Goal: Task Accomplishment & Management: Use online tool/utility

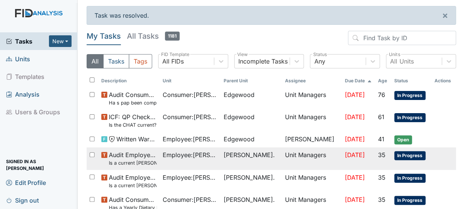
scroll to position [105, 0]
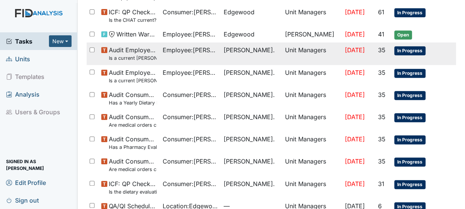
click at [128, 55] on small "Is a current [PERSON_NAME] Training certificate found in the file (1 year)?" at bounding box center [132, 58] width 47 height 7
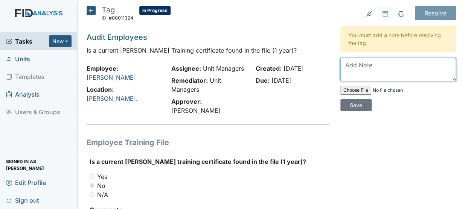
click at [343, 61] on textarea at bounding box center [398, 69] width 116 height 23
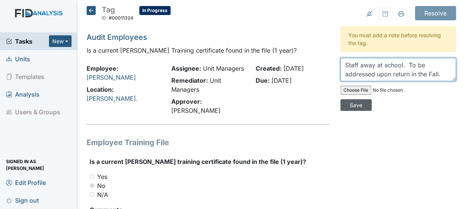
type textarea "Staff away at school. To be addressed upon return in the Fall."
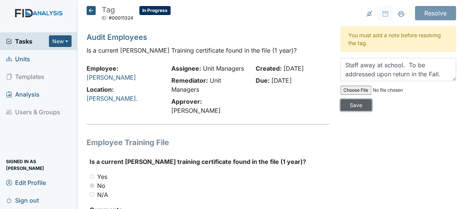
click at [354, 102] on input "Save" at bounding box center [355, 105] width 31 height 12
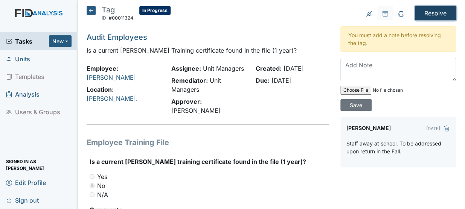
click at [430, 15] on input "Resolve" at bounding box center [435, 13] width 41 height 14
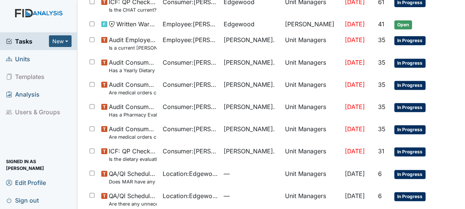
scroll to position [116, 0]
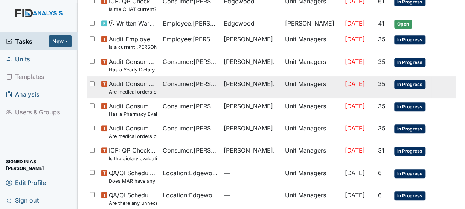
click at [128, 85] on span "Audit Consumers Charts Are medical orders current (ninety days)?" at bounding box center [132, 87] width 47 height 16
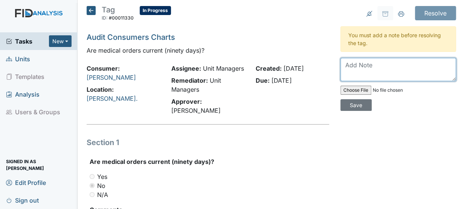
click at [349, 63] on textarea at bounding box center [398, 69] width 116 height 23
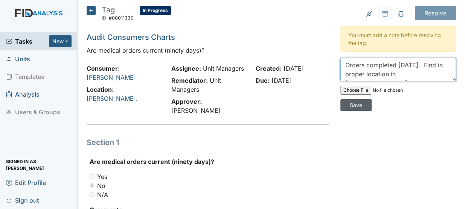
type textarea "Orders completed 8-1-25. Find in proper location in therap."
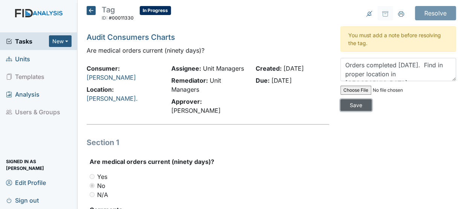
click at [354, 107] on input "Save" at bounding box center [355, 105] width 31 height 12
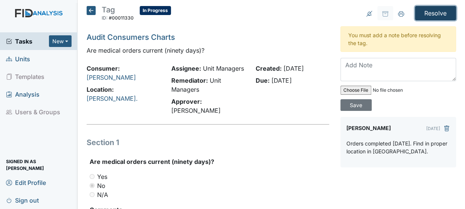
click at [435, 9] on input "Resolve" at bounding box center [435, 13] width 41 height 14
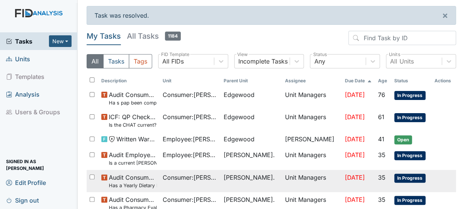
click at [129, 186] on small "Has a Yearly Dietary Evaluation been completed?" at bounding box center [132, 185] width 47 height 7
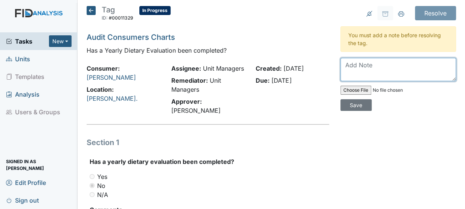
click at [348, 61] on textarea at bounding box center [398, 69] width 116 height 23
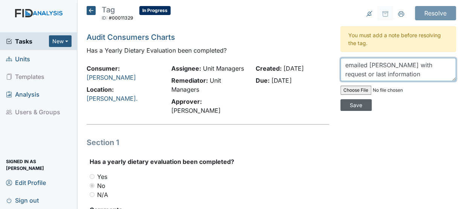
type textarea "emailed Angie with request or last information"
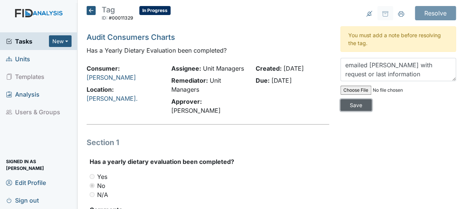
click at [351, 106] on input "Save" at bounding box center [355, 105] width 31 height 12
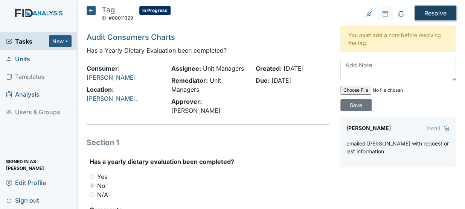
click at [439, 9] on input "Resolve" at bounding box center [435, 13] width 41 height 14
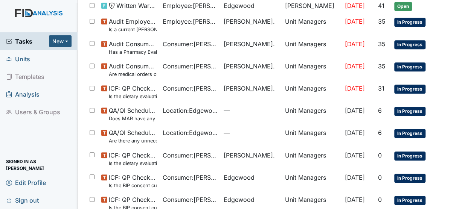
scroll to position [133, 0]
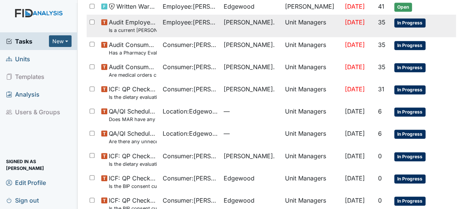
click at [139, 21] on span "Audit Employees Is a current MANDT Training certificate found in the file (1 ye…" at bounding box center [132, 26] width 47 height 16
click at [206, 26] on span "Employee : Hawkins, Jowana" at bounding box center [190, 22] width 55 height 9
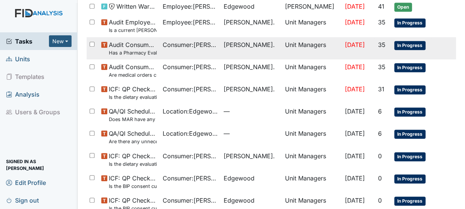
click at [132, 50] on small "Has a Pharmacy Evaluation been completed quarterly?" at bounding box center [132, 52] width 47 height 7
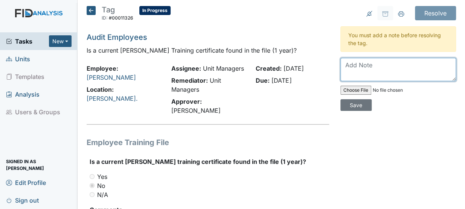
click at [350, 64] on textarea at bounding box center [398, 69] width 116 height 23
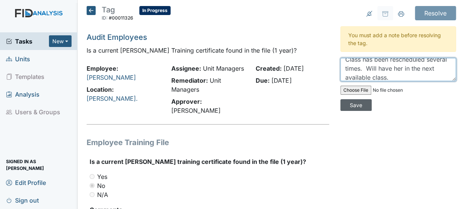
type textarea "Class has been rescheduled several times. Will have her in the next available c…"
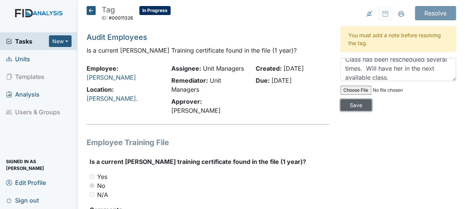
click at [351, 106] on input "Save" at bounding box center [355, 105] width 31 height 12
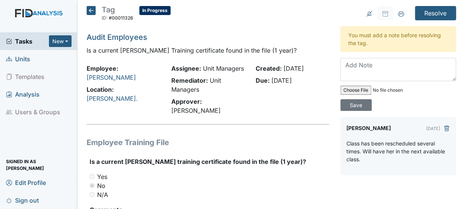
scroll to position [0, 0]
click at [433, 13] on input "Resolve" at bounding box center [435, 13] width 41 height 14
click at [415, 8] on input "Resolve" at bounding box center [435, 13] width 41 height 14
click at [428, 13] on input "Resolve" at bounding box center [435, 13] width 41 height 14
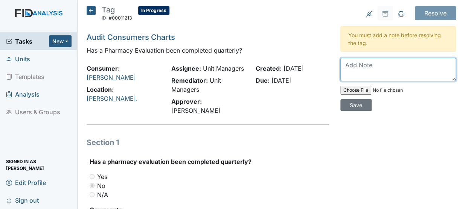
click at [352, 59] on textarea at bounding box center [398, 69] width 116 height 23
type textarea "Eval was done on [DATE]"
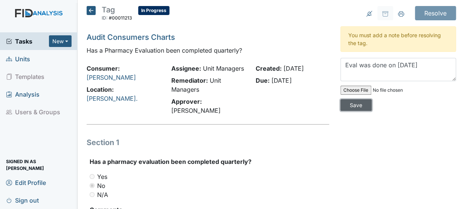
click at [352, 106] on input "Save" at bounding box center [355, 105] width 31 height 12
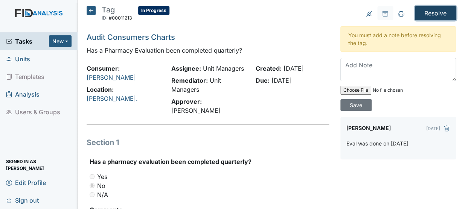
click at [435, 12] on input "Resolve" at bounding box center [435, 13] width 41 height 14
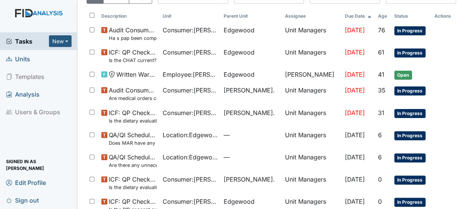
scroll to position [63, 0]
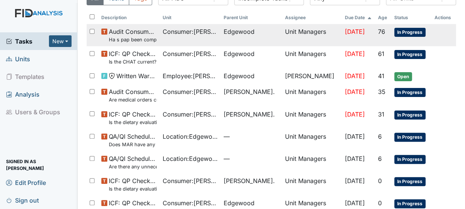
click at [126, 39] on small "Ha s pap been completed for all [DEMOGRAPHIC_DATA] over 18 or is there evidence…" at bounding box center [132, 39] width 47 height 7
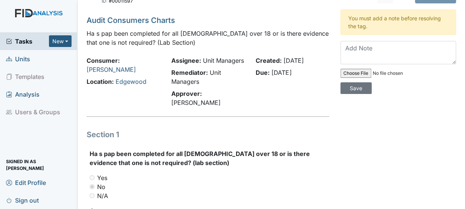
scroll to position [6, 0]
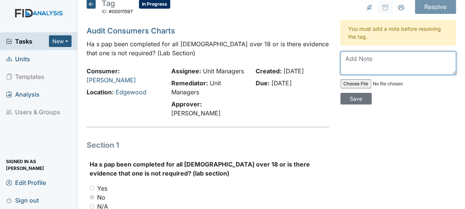
click at [353, 59] on textarea at bounding box center [398, 63] width 116 height 23
type textarea "Done on 7-15-21"
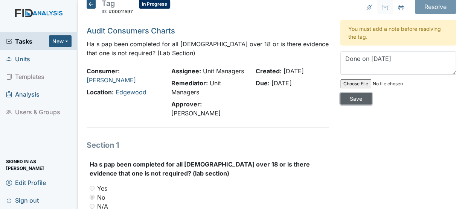
click at [345, 99] on input "Save" at bounding box center [355, 99] width 31 height 12
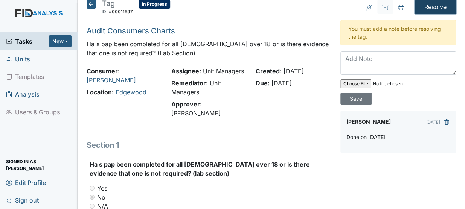
click at [426, 8] on input "Resolve" at bounding box center [435, 7] width 41 height 14
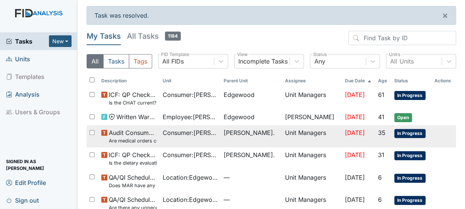
click at [136, 134] on span "Audit Consumers Charts Are medical orders current (ninety days)?" at bounding box center [132, 136] width 47 height 16
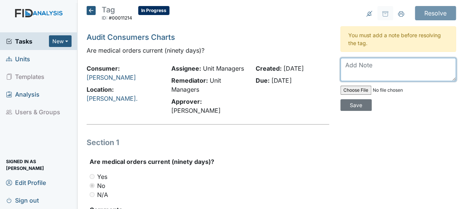
click at [344, 63] on textarea at bounding box center [398, 69] width 116 height 23
type textarea "Done on 8-21-25"
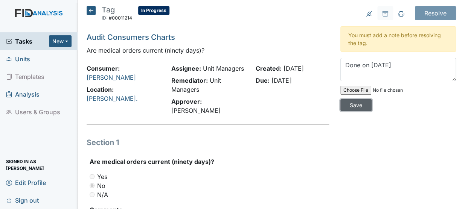
click at [352, 105] on input "Save" at bounding box center [355, 105] width 31 height 12
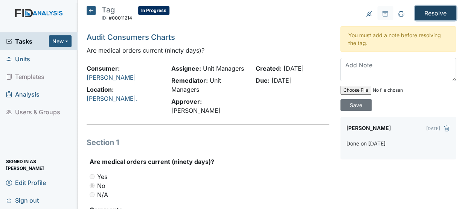
click at [433, 12] on input "Resolve" at bounding box center [435, 13] width 41 height 14
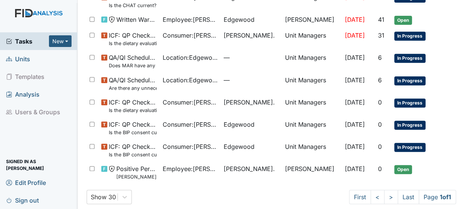
scroll to position [98, 0]
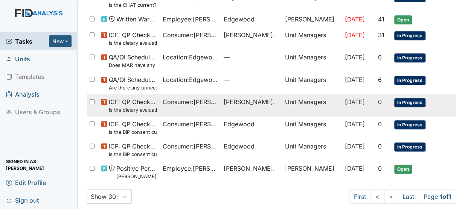
click at [139, 102] on span "ICF: QP Checklist Is the dietary evaluation current? (document the date in the …" at bounding box center [132, 106] width 47 height 16
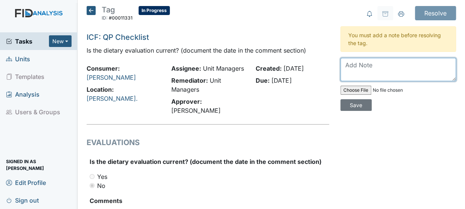
click at [348, 69] on textarea at bounding box center [398, 69] width 116 height 23
click at [410, 76] on textarea "Emailed A. Lamberson about the appointment or results" at bounding box center [398, 69] width 116 height 23
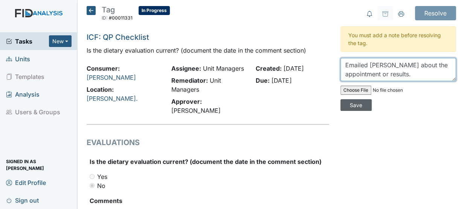
type textarea "Emailed A. Lamberson about the appointment or results."
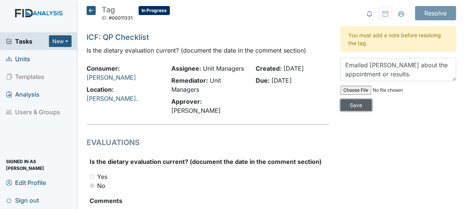
click at [362, 102] on input "Save" at bounding box center [355, 105] width 31 height 12
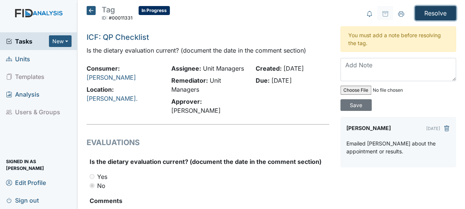
click at [436, 11] on input "Resolve" at bounding box center [435, 13] width 41 height 14
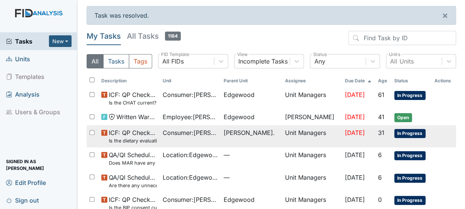
click at [181, 135] on span "Consumer : Gossett, Richard" at bounding box center [190, 132] width 55 height 9
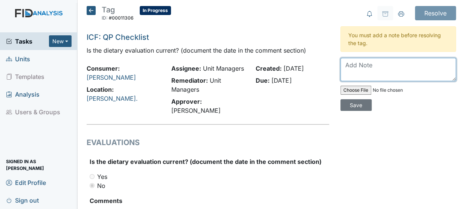
click at [350, 65] on textarea at bounding box center [398, 69] width 116 height 23
click at [411, 64] on textarea "emailed A. Lamberson" at bounding box center [398, 69] width 116 height 23
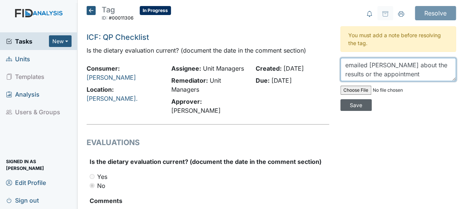
type textarea "emailed A. Lamberson about the results or the appointment"
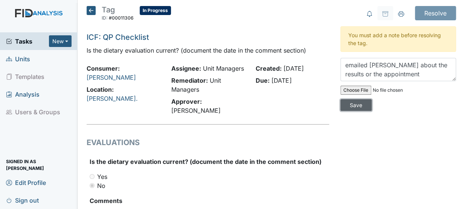
click at [355, 103] on input "Save" at bounding box center [355, 105] width 31 height 12
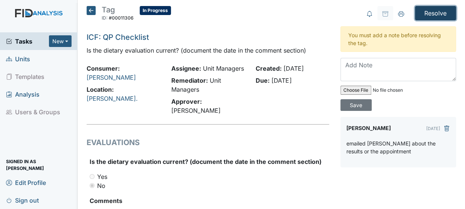
click at [425, 10] on input "Resolve" at bounding box center [435, 13] width 41 height 14
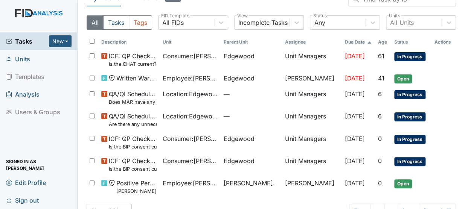
scroll to position [59, 0]
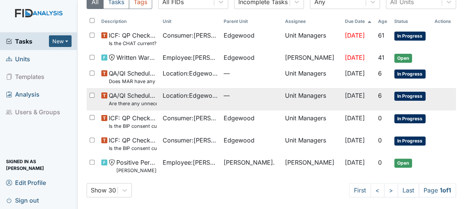
click at [125, 99] on span "QA/QI Scheduled Inspection Are there any unnecessary items in the van?" at bounding box center [132, 99] width 47 height 16
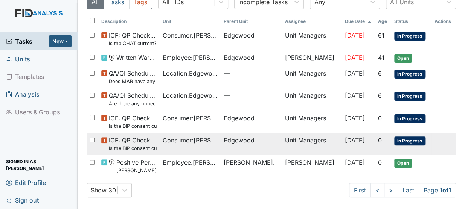
click at [189, 141] on span "Consumer : [PERSON_NAME]" at bounding box center [190, 140] width 55 height 9
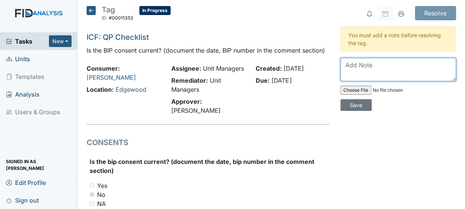
click at [361, 62] on textarea at bounding box center [398, 69] width 116 height 23
type textarea "A"
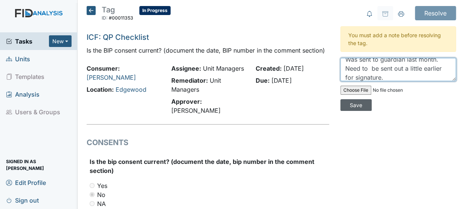
type textarea "Was sent to guardian last month. Need to be sent out a little earlier for signa…"
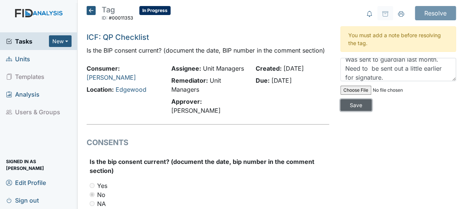
click at [361, 101] on input "Save" at bounding box center [355, 105] width 31 height 12
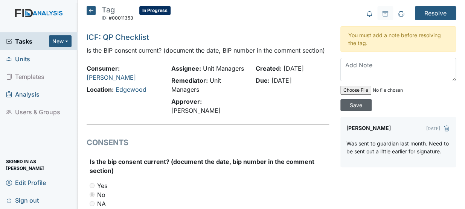
scroll to position [0, 0]
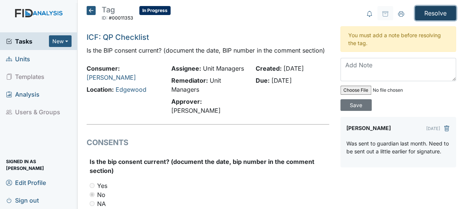
click at [421, 11] on input "Resolve" at bounding box center [435, 13] width 41 height 14
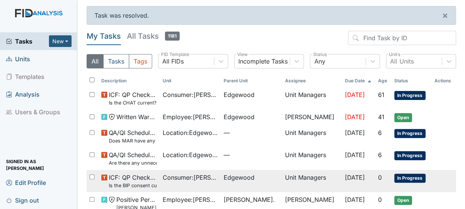
click at [134, 183] on small "Is the BIP consent current? (document the date, BIP number in the comment secti…" at bounding box center [132, 185] width 47 height 7
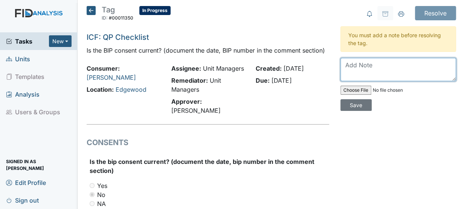
click at [354, 71] on textarea at bounding box center [398, 69] width 116 height 23
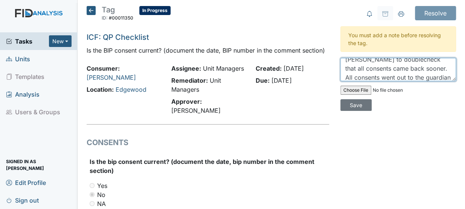
scroll to position [24, 0]
type textarea "Awaiting signatures of HRC. Nedd to doublecheck that all consents came back soo…"
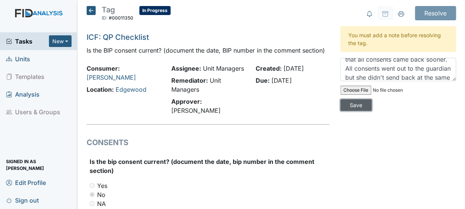
click at [346, 104] on input "Save" at bounding box center [355, 105] width 31 height 12
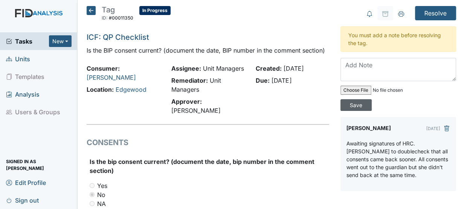
scroll to position [0, 0]
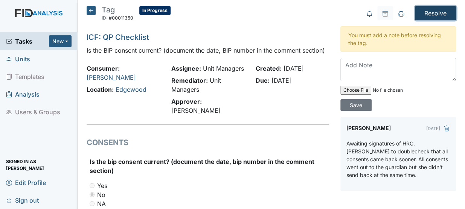
click at [438, 12] on input "Resolve" at bounding box center [435, 13] width 41 height 14
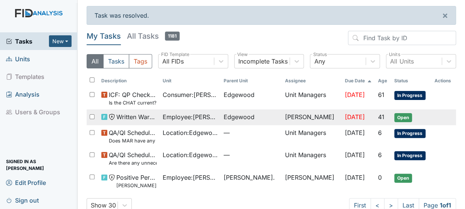
click at [134, 120] on span "Written Warning" at bounding box center [136, 117] width 40 height 9
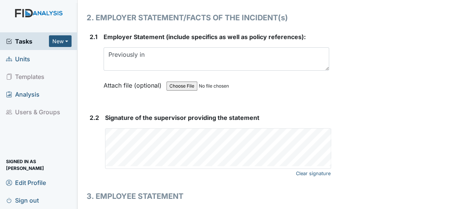
scroll to position [1060, 0]
